Goal: Navigation & Orientation: Find specific page/section

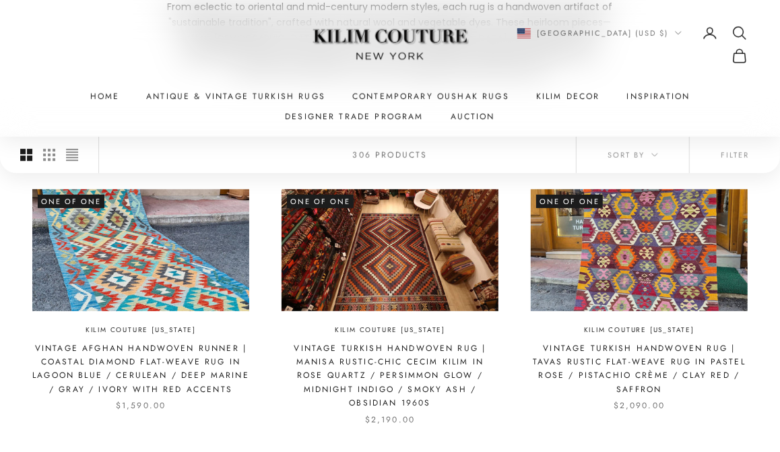
scroll to position [281, 0]
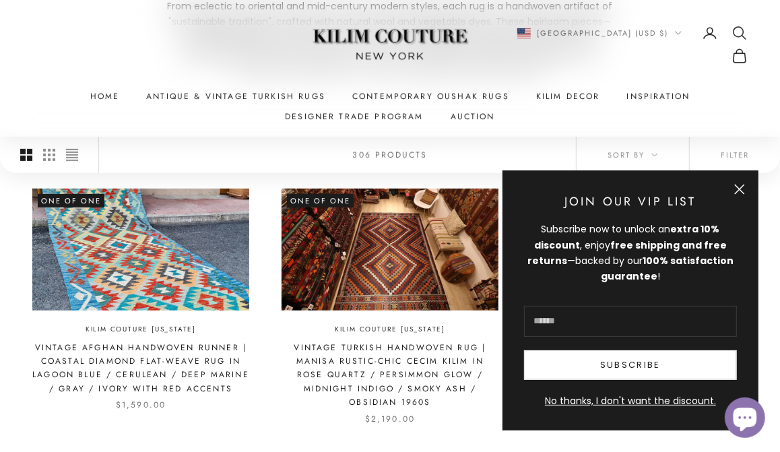
click at [745, 195] on button "Close" at bounding box center [739, 189] width 11 height 11
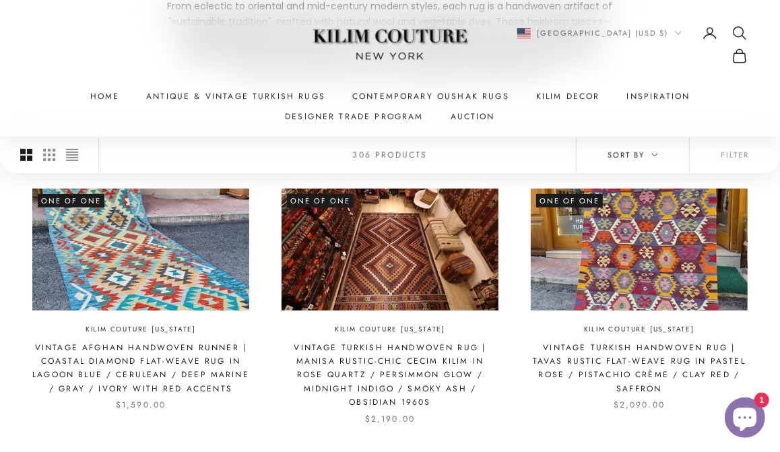
click at [676, 152] on button "Sort by" at bounding box center [633, 155] width 113 height 36
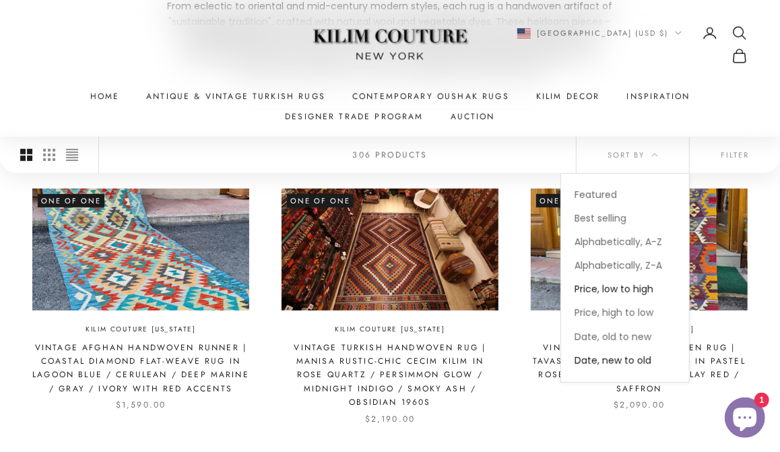
click at [650, 285] on span "Price, low to high" at bounding box center [614, 288] width 79 height 13
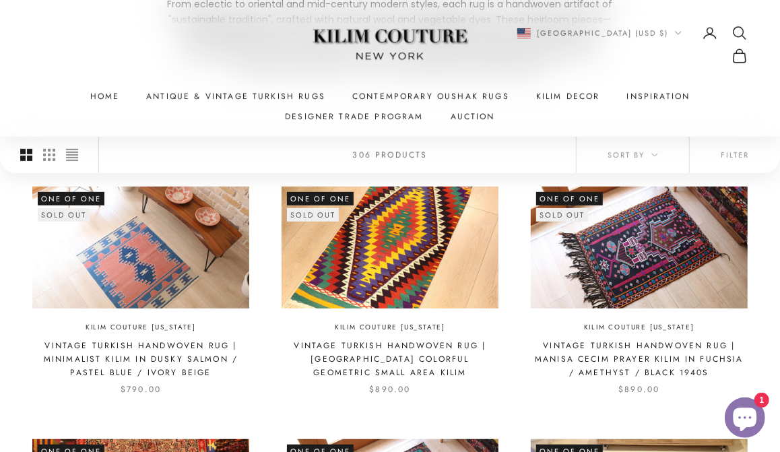
scroll to position [284, 0]
